Goal: Check status: Check status

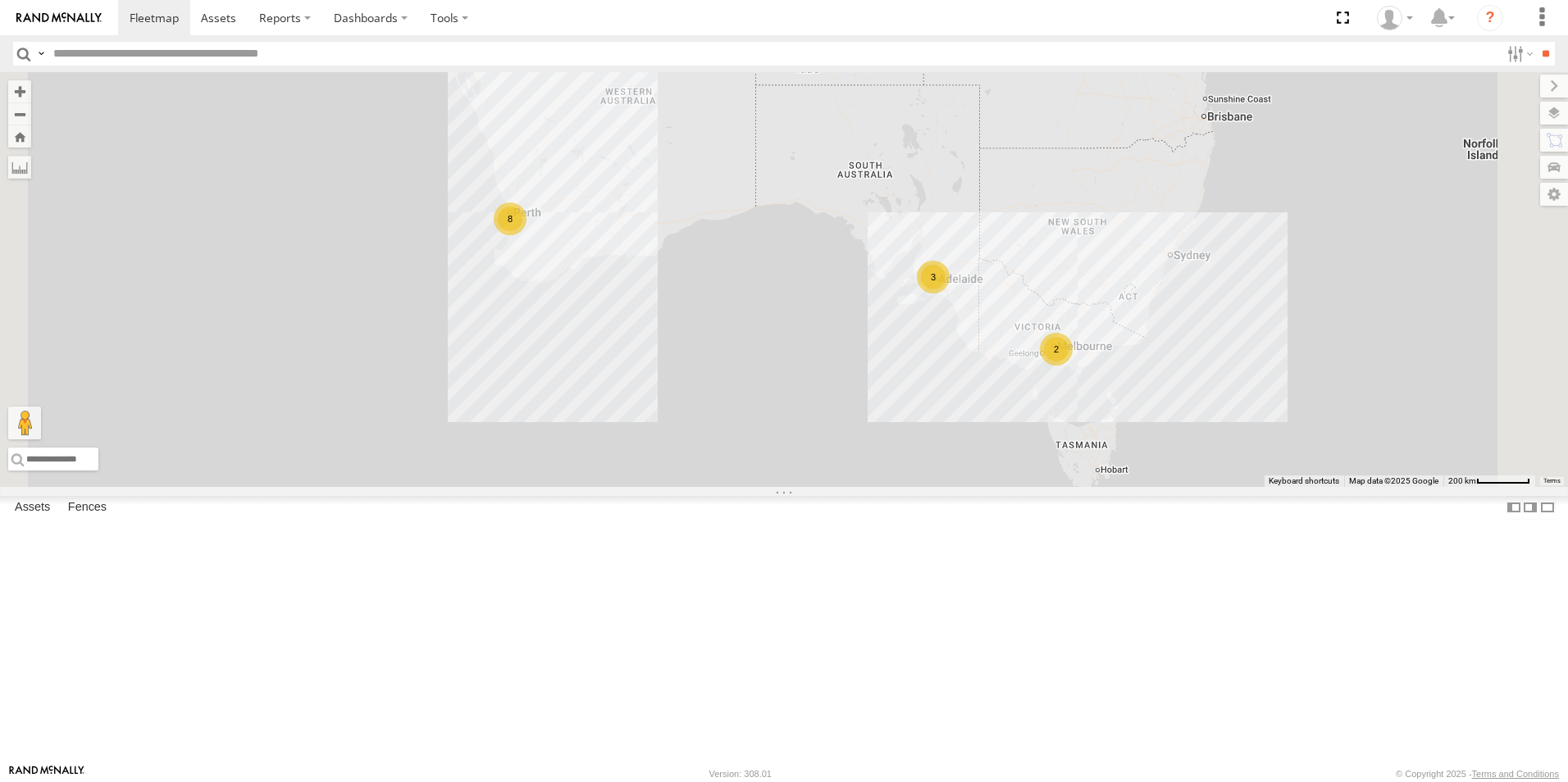
click at [0, 0] on link at bounding box center [0, 0] width 0 height 0
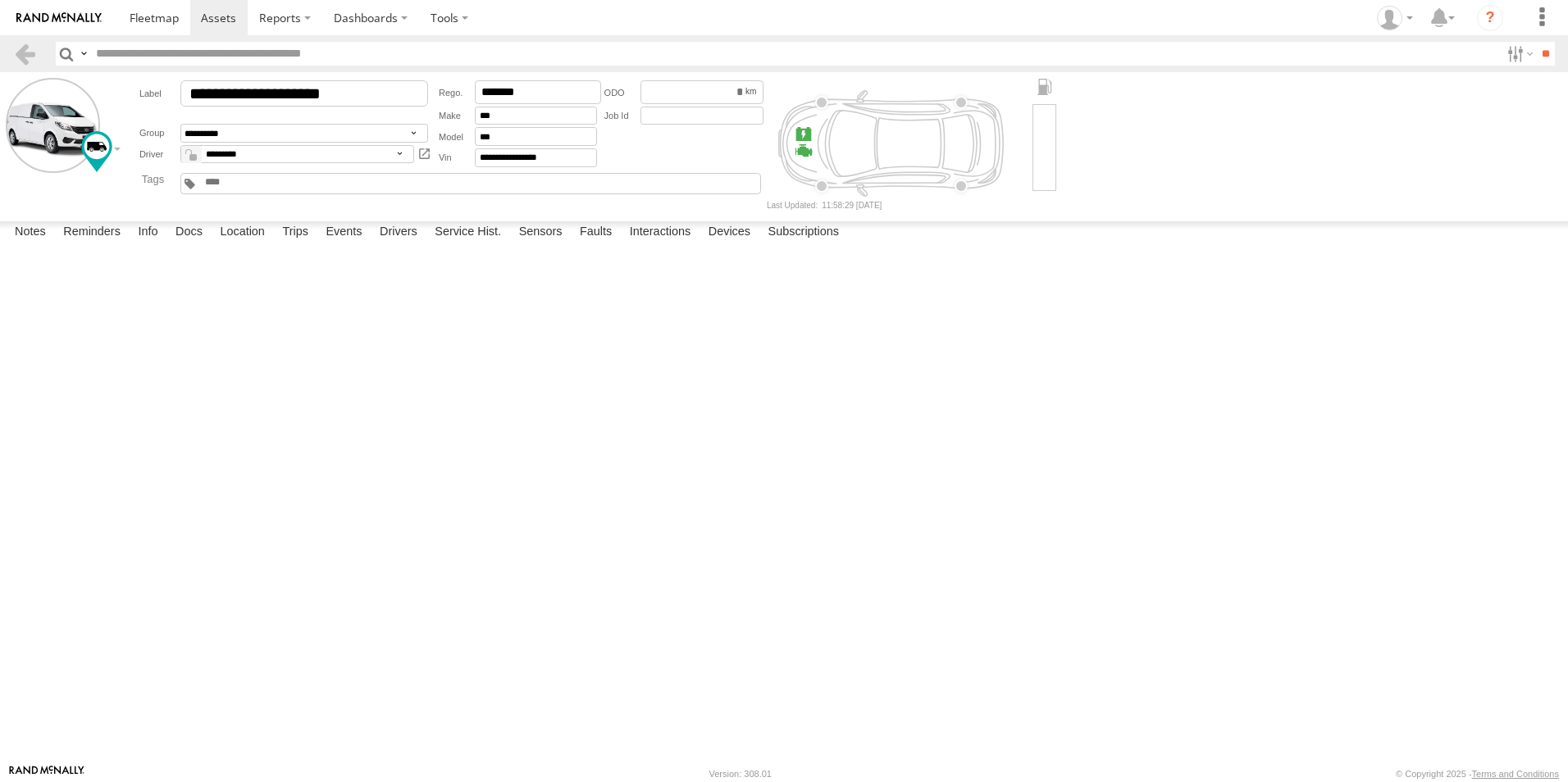
click at [0, 0] on div "09:56 01/04/2025 On the screen its showing that the van needs to be serviced. i…" at bounding box center [0, 0] width 0 height 0
click at [302, 245] on label "Trips" at bounding box center [295, 233] width 43 height 23
drag, startPoint x: 24, startPoint y: 50, endPoint x: 14, endPoint y: 57, distance: 12.2
click at [24, 50] on link at bounding box center [25, 54] width 24 height 24
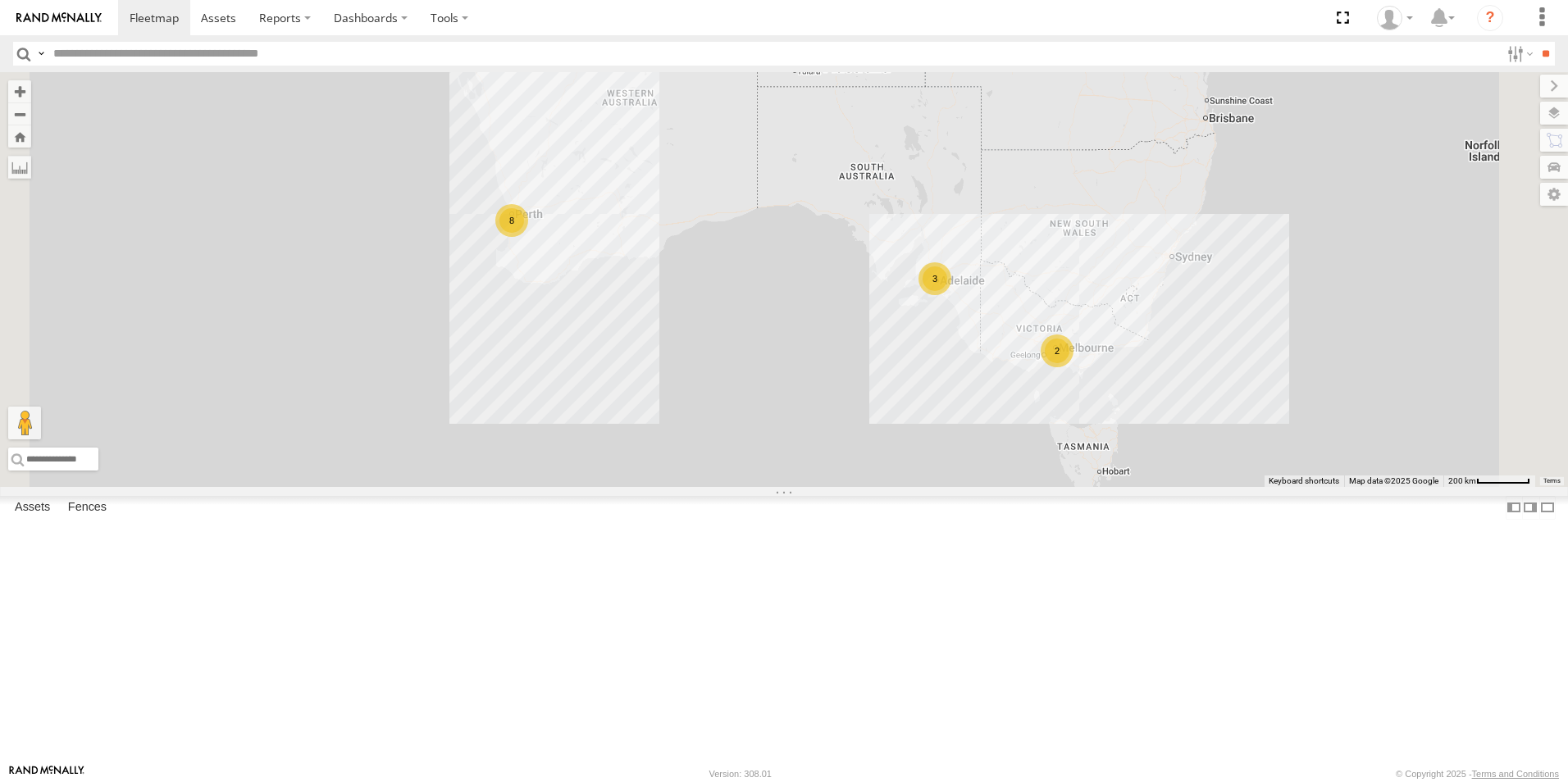
click at [0, 0] on link at bounding box center [0, 0] width 0 height 0
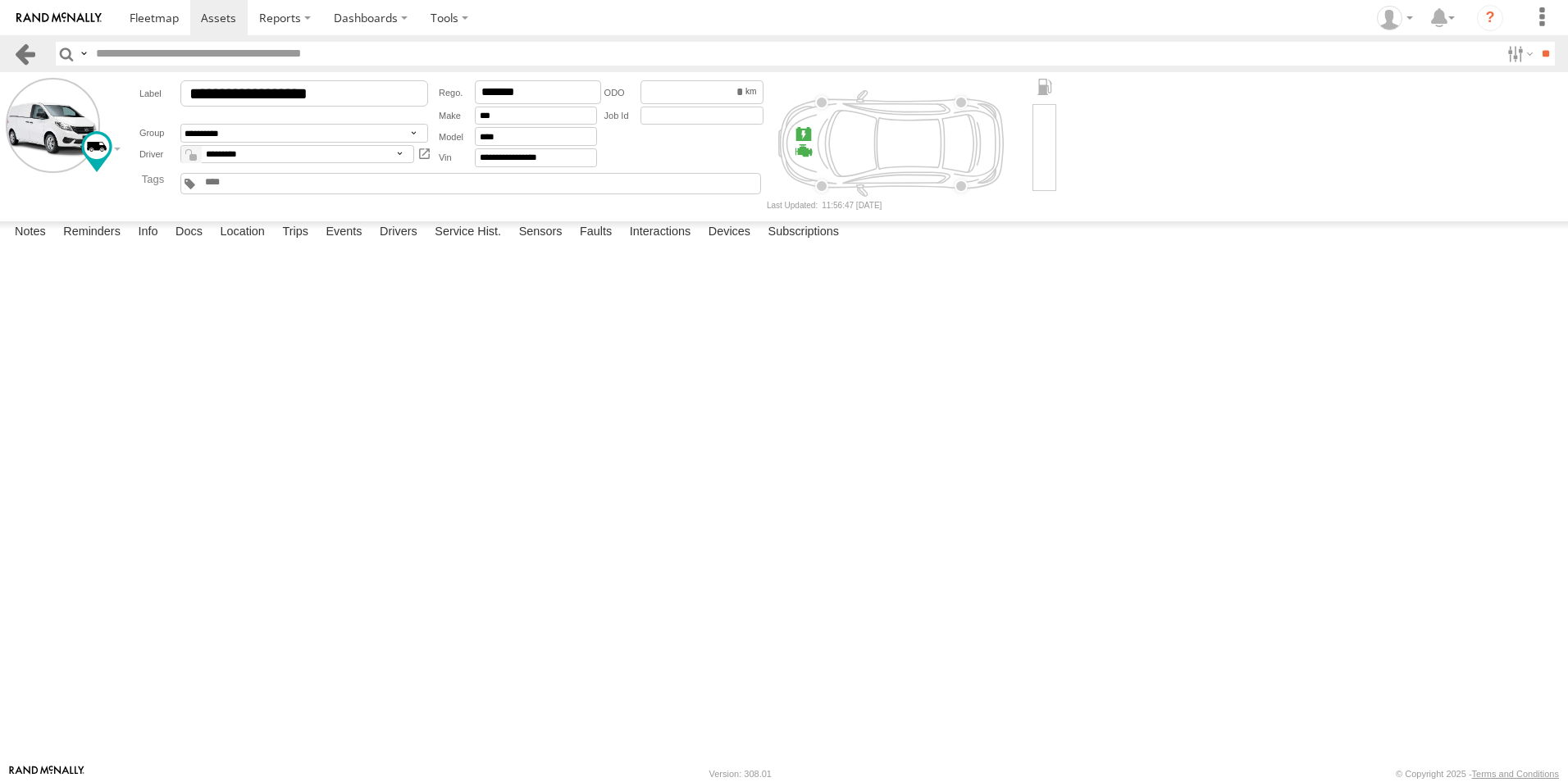
click at [29, 49] on link at bounding box center [25, 54] width 24 height 24
